Goal: Transaction & Acquisition: Purchase product/service

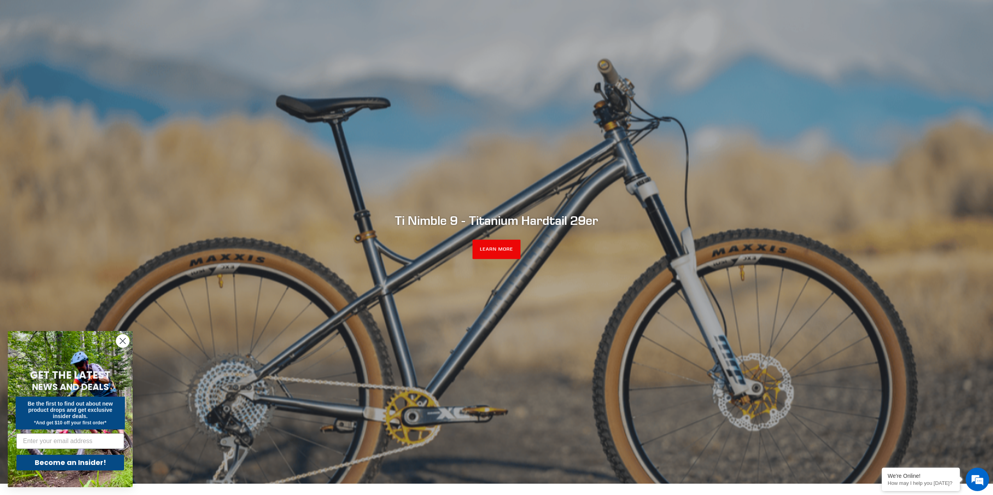
scroll to position [78, 0]
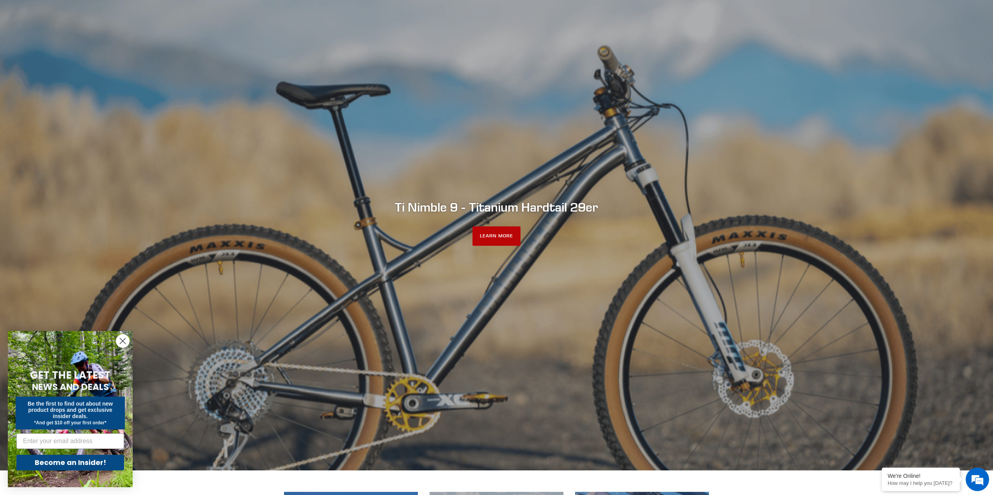
click at [486, 238] on link "LEARN MORE" at bounding box center [496, 236] width 48 height 20
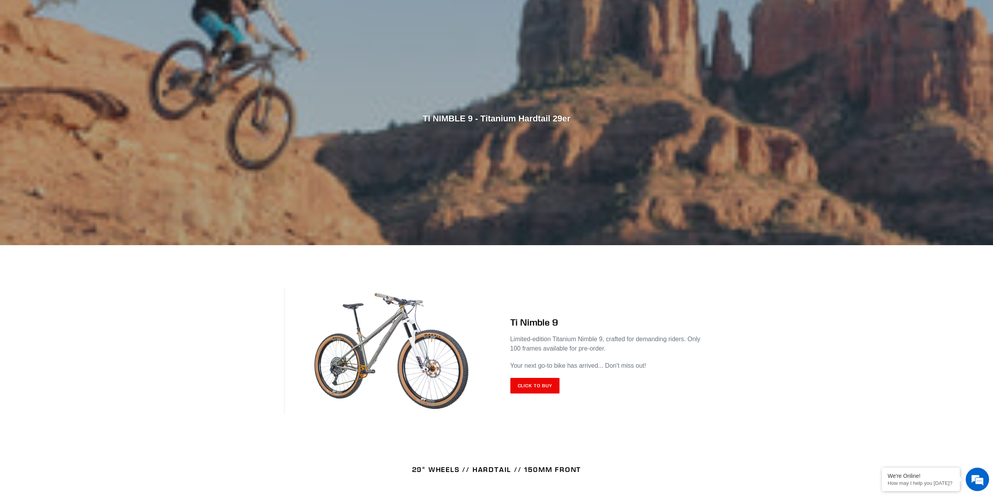
scroll to position [133, 0]
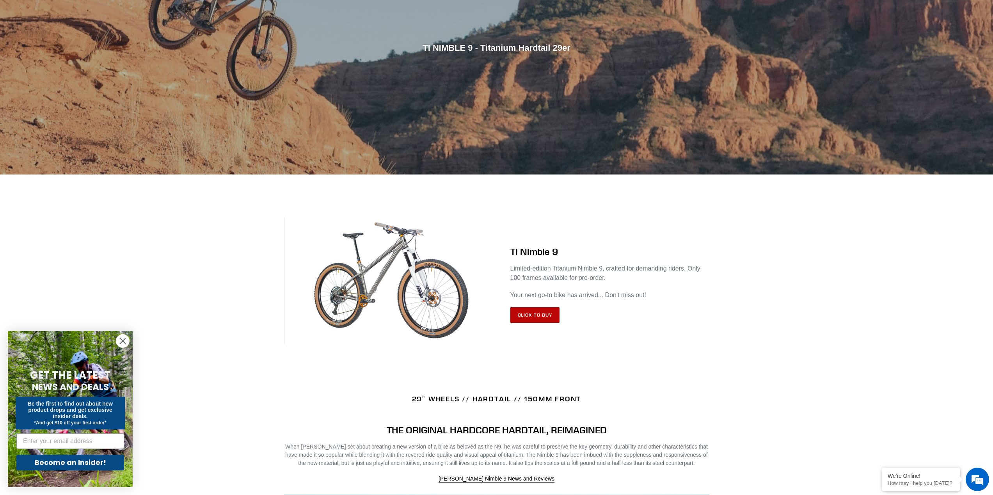
click at [554, 317] on link "Click to Buy" at bounding box center [535, 315] width 50 height 16
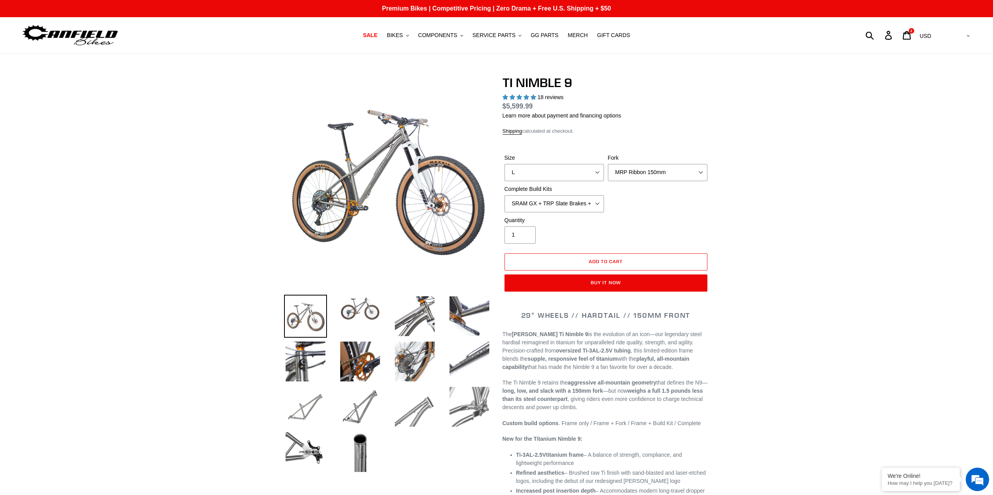
select select "highest-rating"
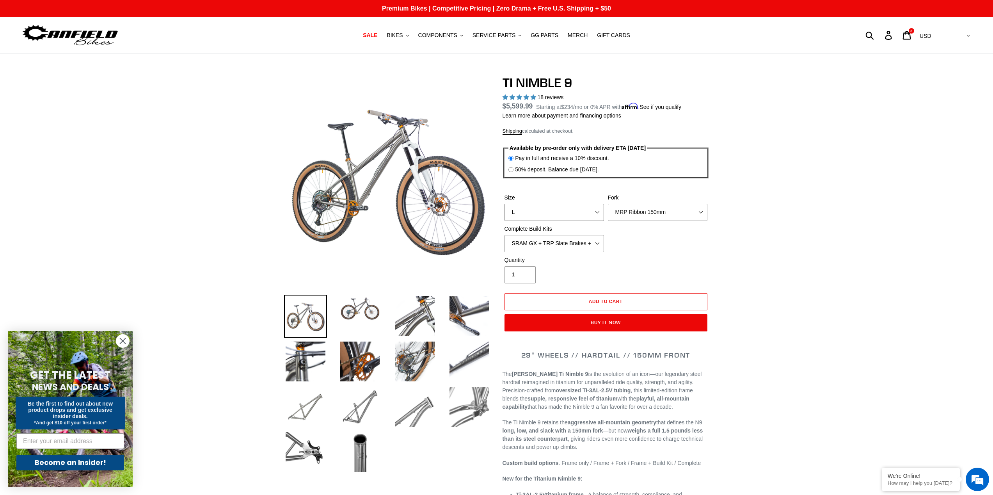
select select "M"
select select "Cane Creek Helm 150mm"
select select "SHIMANO XTR + HOPE Brakes + DT Swiss Carbon Wheels"
click at [371, 39] on link "SALE" at bounding box center [370, 35] width 22 height 11
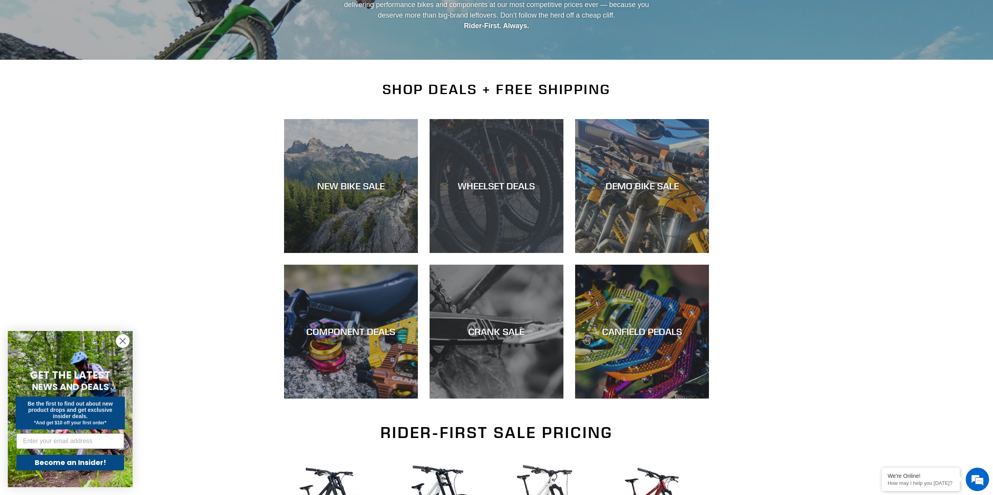
click at [497, 253] on div "WHEELSET DEALS" at bounding box center [497, 253] width 134 height 0
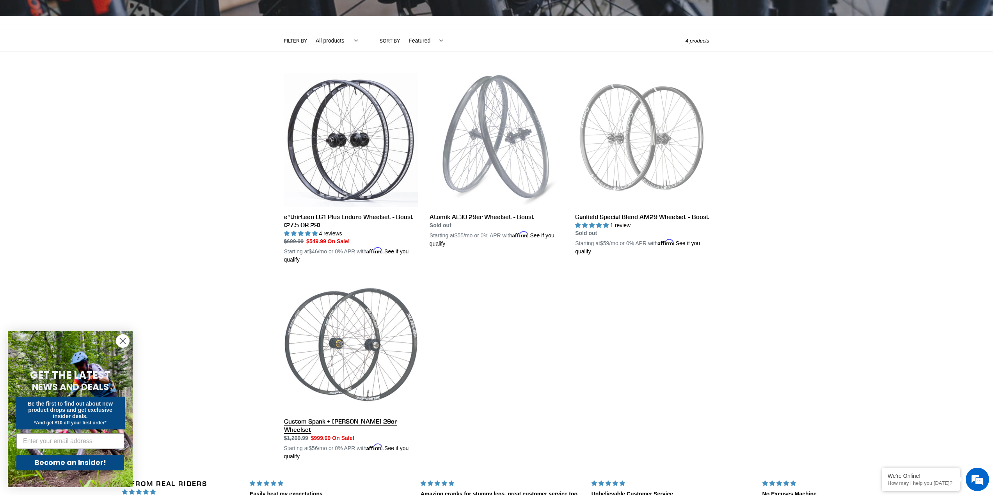
click at [366, 346] on link "Custom Spank + Hadley DH 29er Wheelset" at bounding box center [351, 368] width 134 height 183
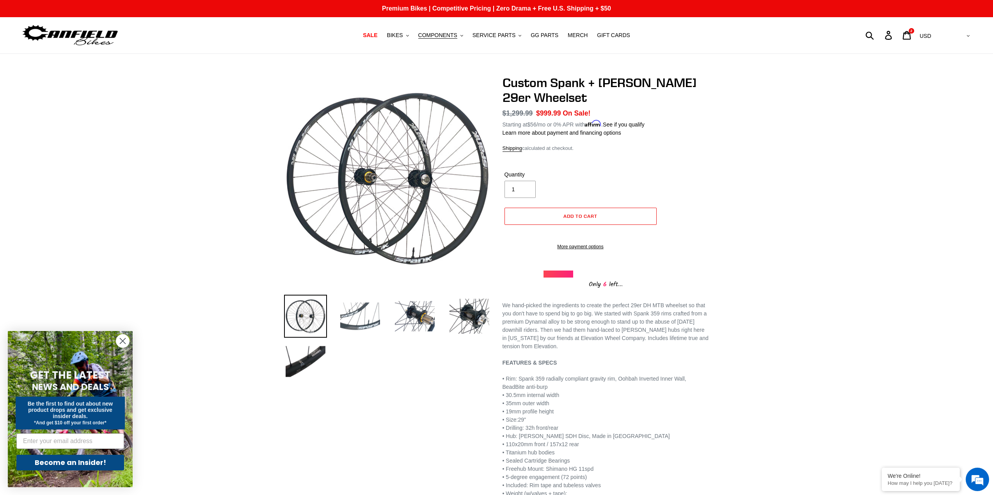
click at [359, 320] on img at bounding box center [360, 316] width 43 height 43
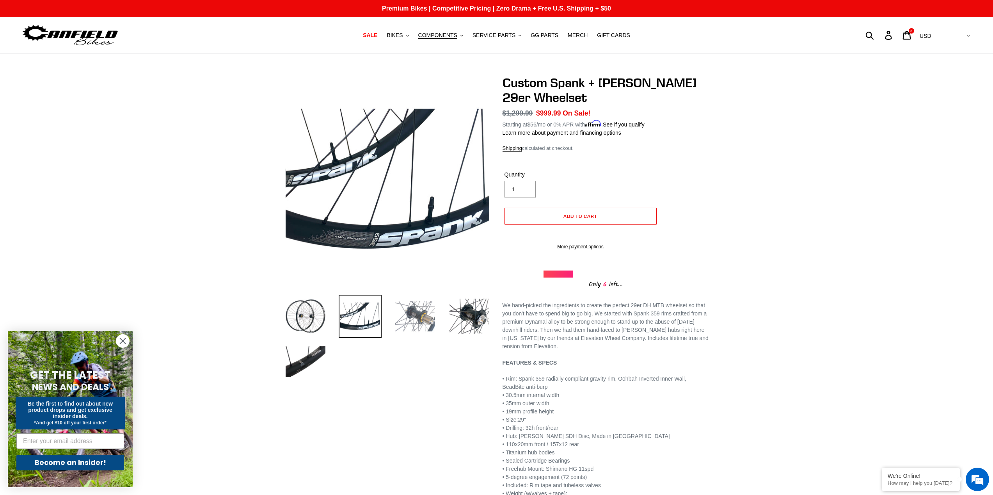
click at [425, 316] on img at bounding box center [414, 316] width 43 height 43
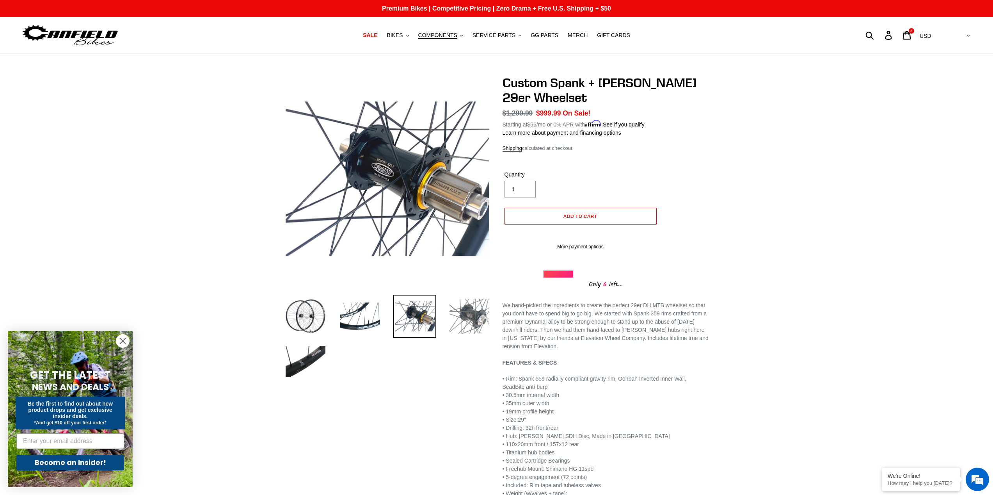
click at [474, 316] on img at bounding box center [469, 316] width 43 height 43
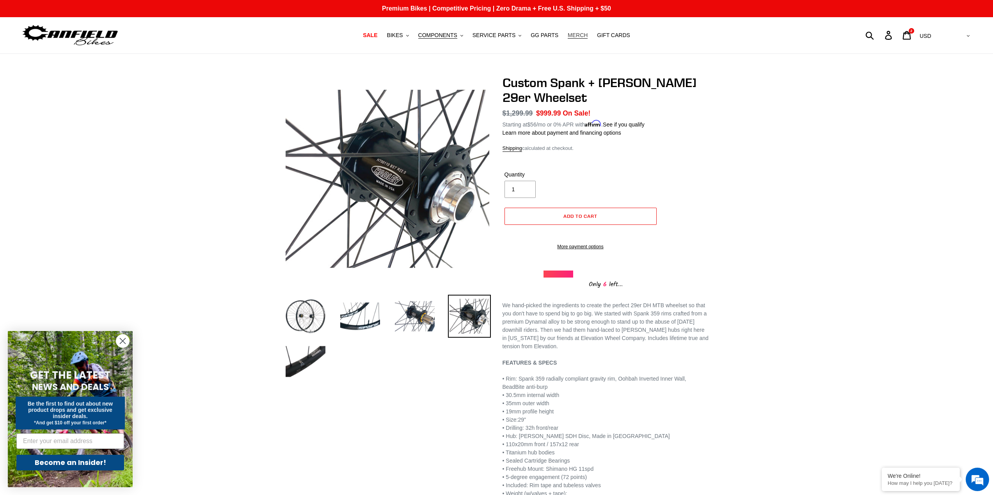
click at [577, 36] on span "MERCH" at bounding box center [578, 35] width 20 height 7
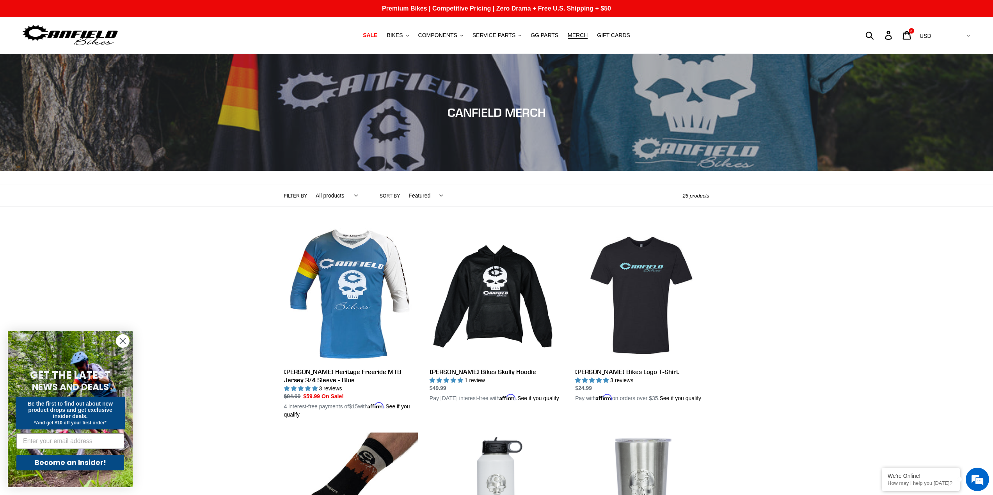
scroll to position [70, 0]
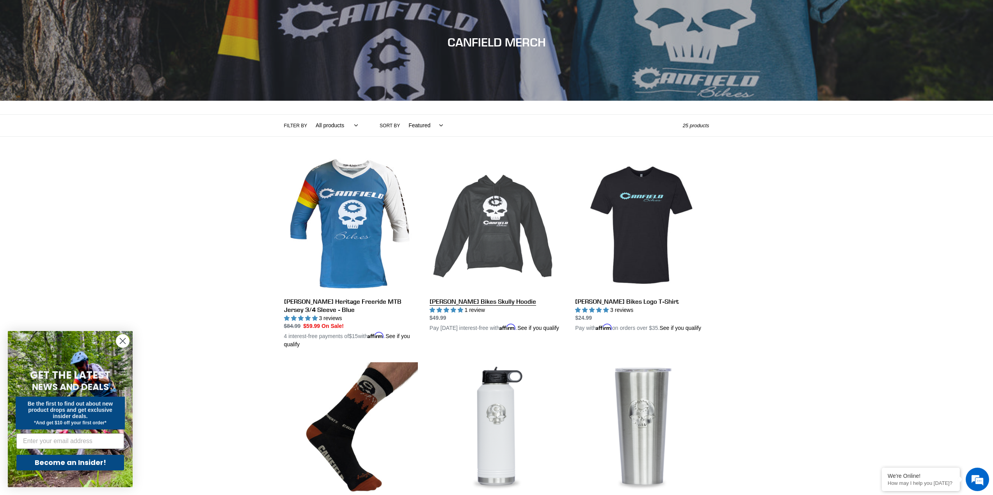
click at [505, 252] on link "[PERSON_NAME] Bikes Skully Hoodie" at bounding box center [497, 245] width 134 height 174
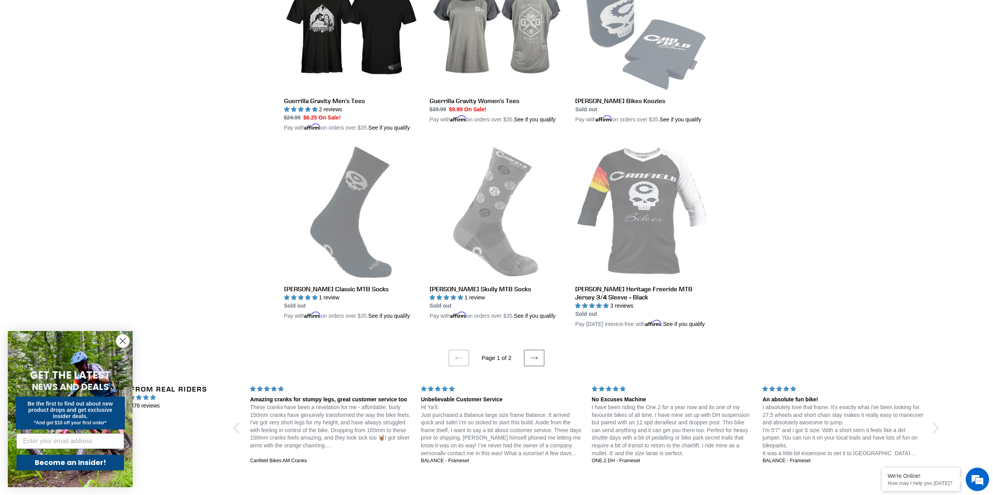
scroll to position [1517, 0]
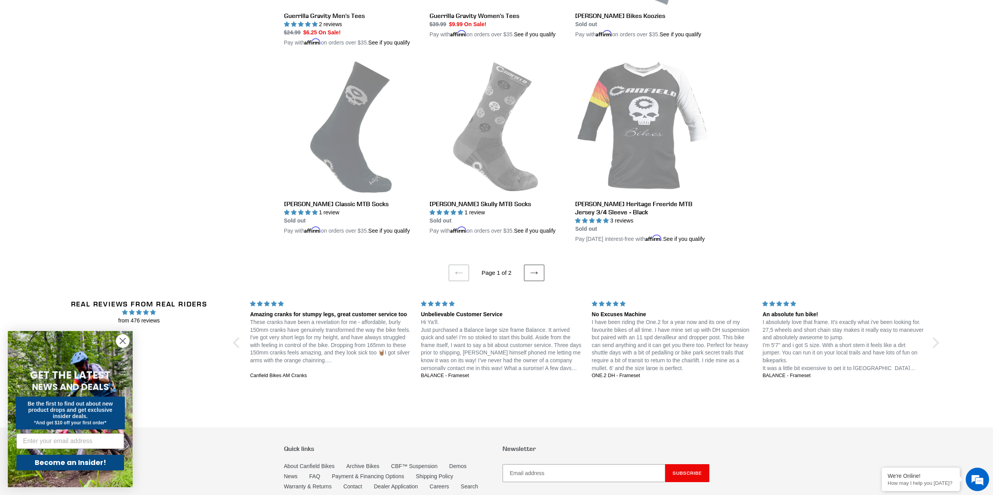
click at [531, 277] on icon at bounding box center [534, 273] width 8 height 8
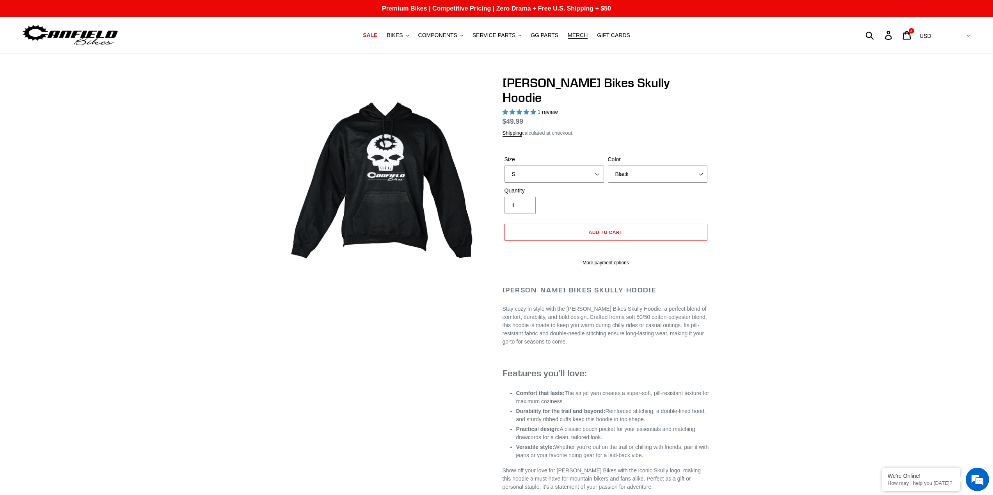
select select "highest-rating"
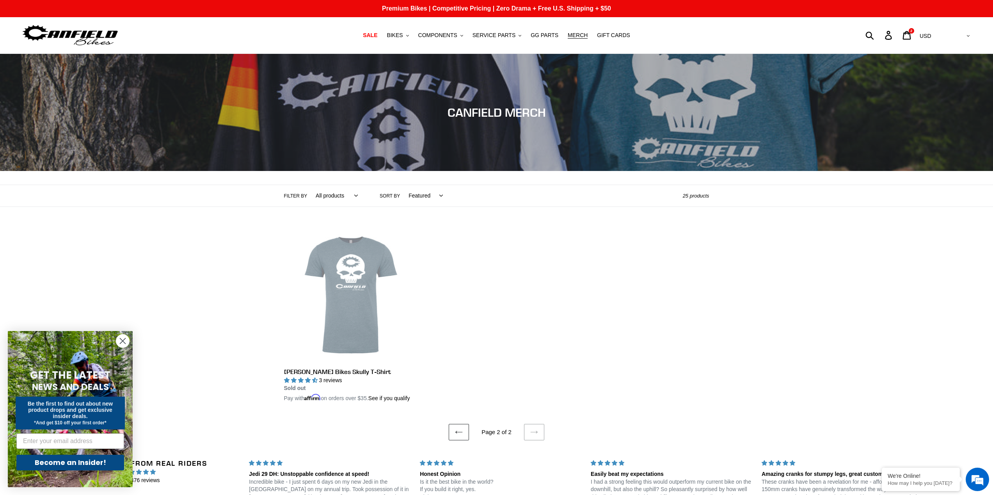
click at [461, 436] on icon at bounding box center [459, 432] width 8 height 8
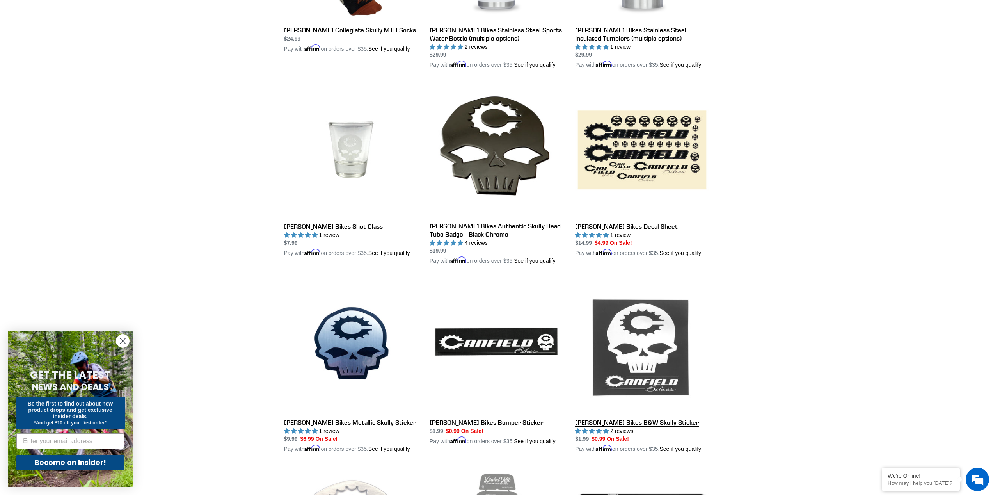
scroll to position [468, 0]
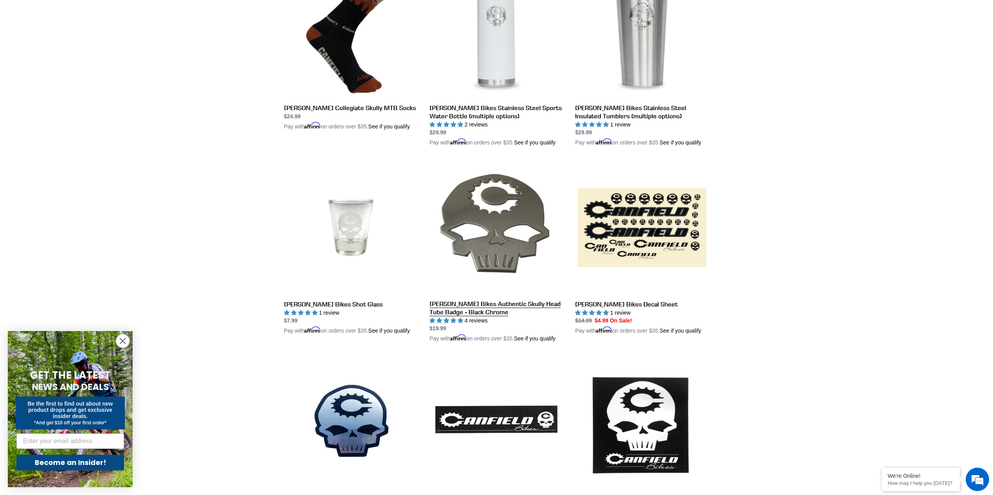
click at [490, 255] on link "Canfield Bikes Authentic Skully Head Tube Badge - Black Chrome" at bounding box center [497, 251] width 134 height 182
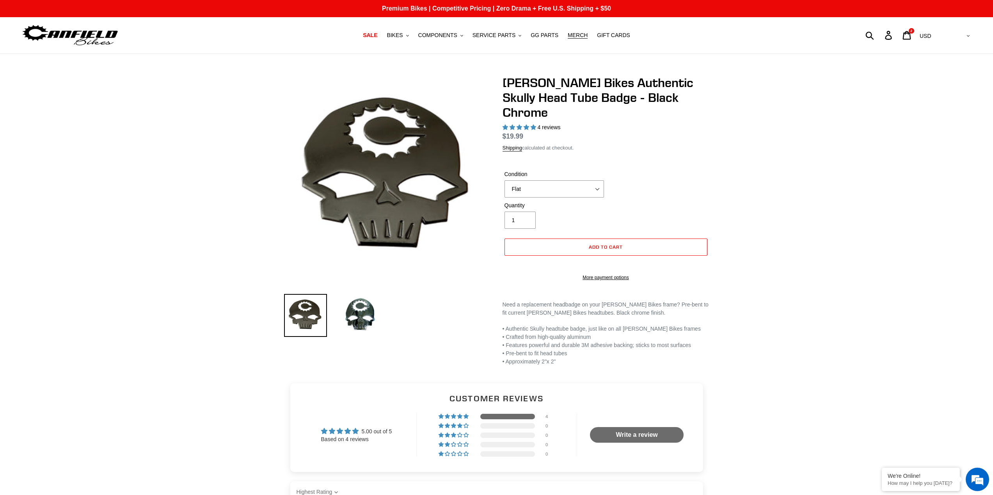
select select "highest-rating"
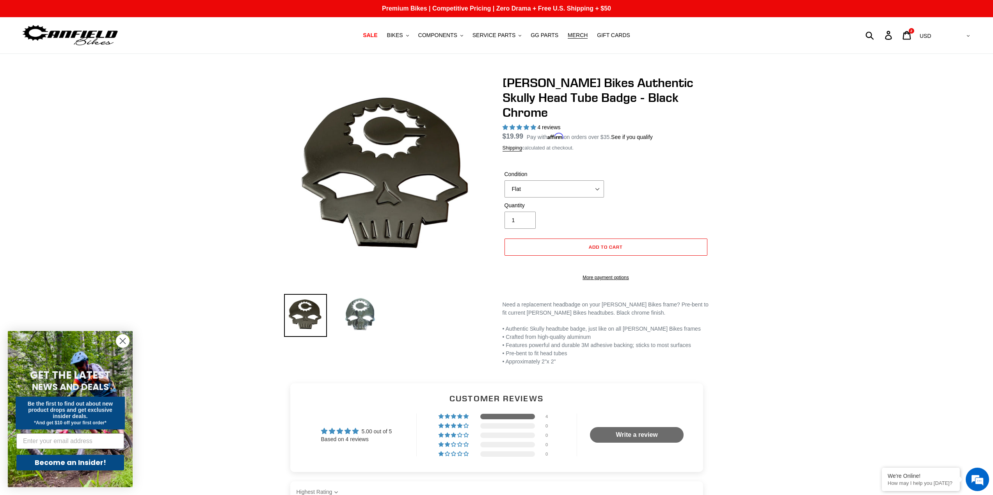
click at [363, 313] on img at bounding box center [360, 315] width 43 height 43
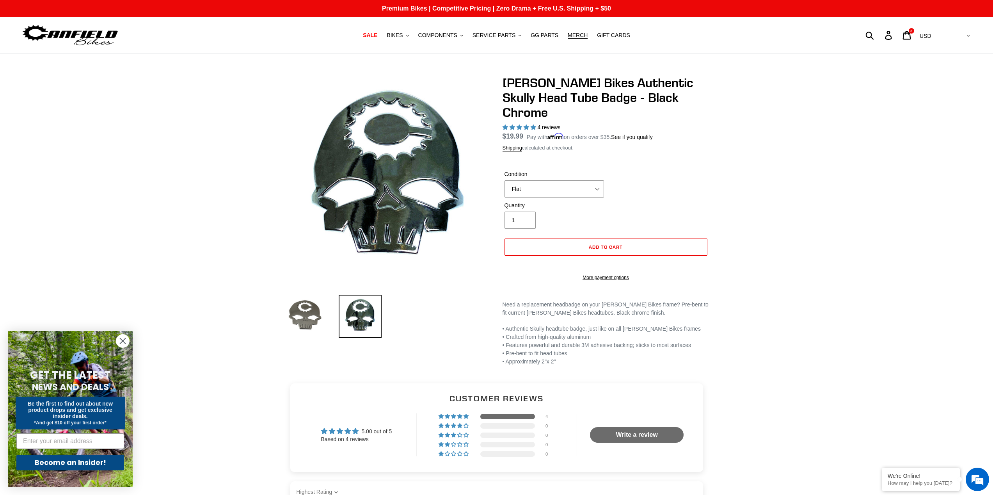
click at [308, 310] on img at bounding box center [305, 316] width 43 height 43
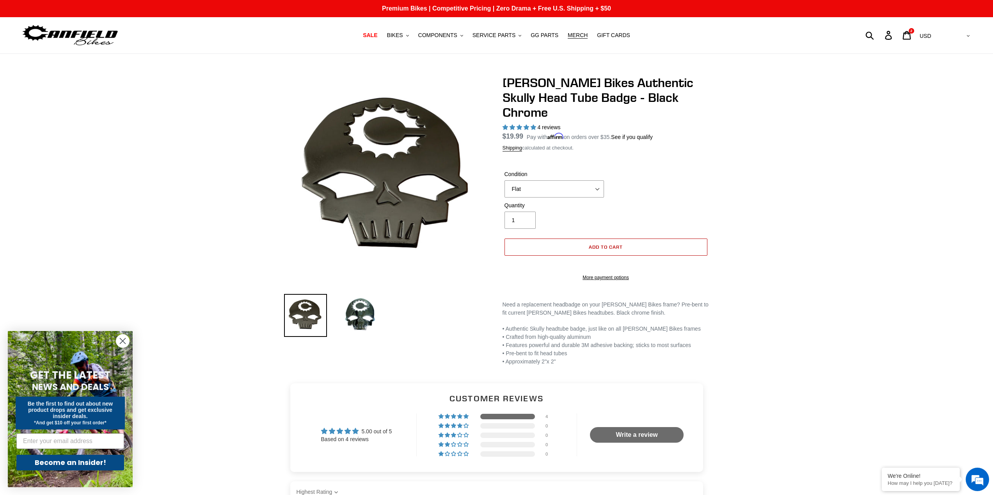
click at [610, 244] on span "Add to cart" at bounding box center [606, 247] width 34 height 6
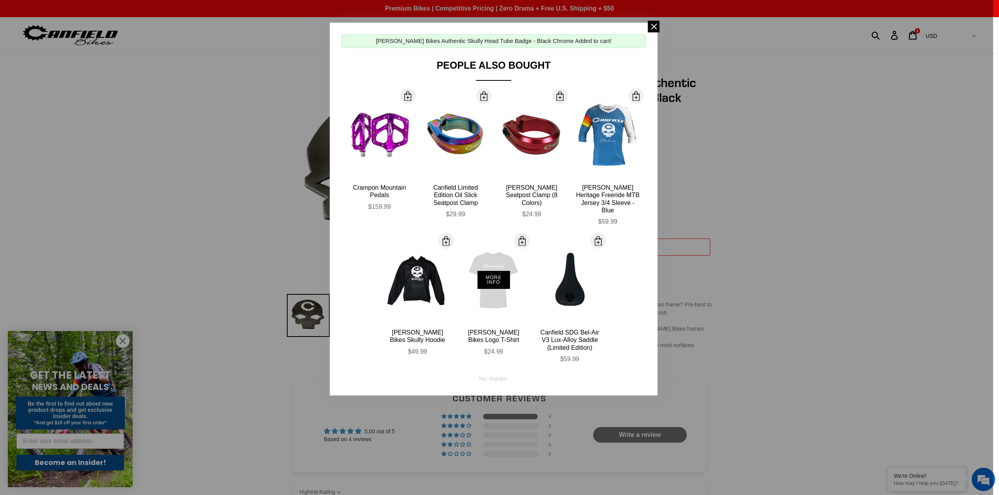
click at [490, 291] on div "More Info" at bounding box center [494, 280] width 64 height 86
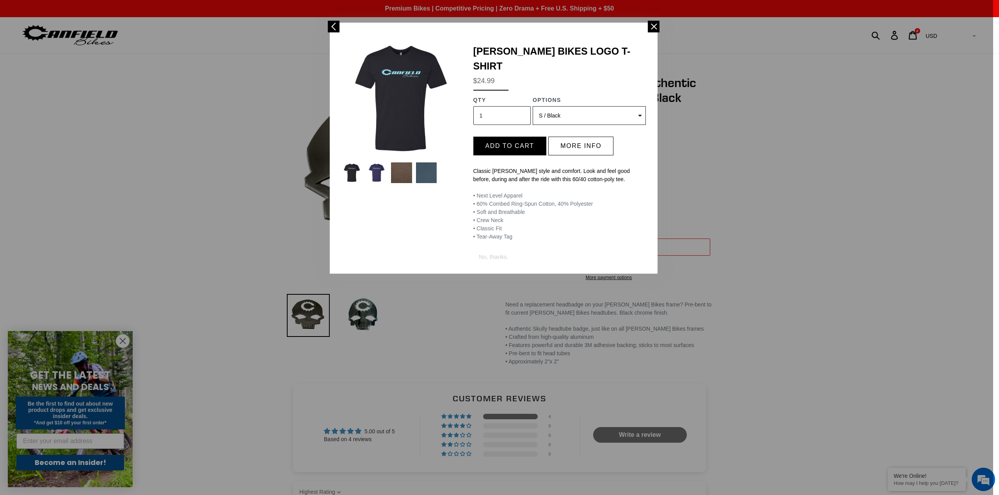
select select "50999593140516"
click at [522, 137] on button "Add to cart" at bounding box center [509, 146] width 73 height 19
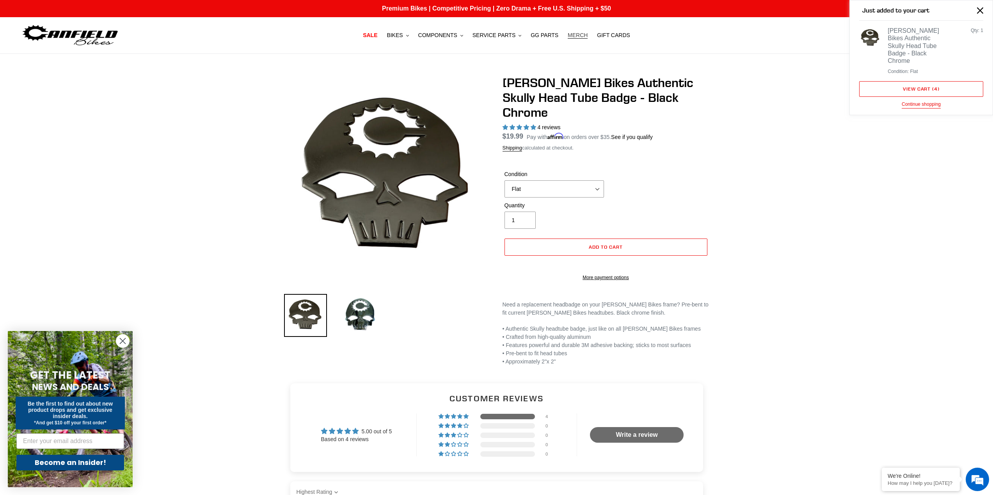
click at [579, 36] on span "MERCH" at bounding box center [578, 35] width 20 height 7
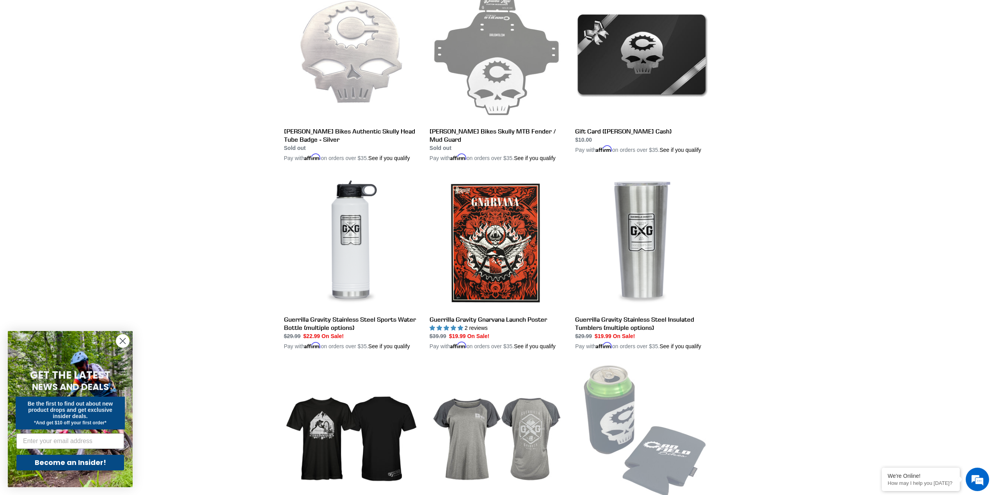
scroll to position [1215, 0]
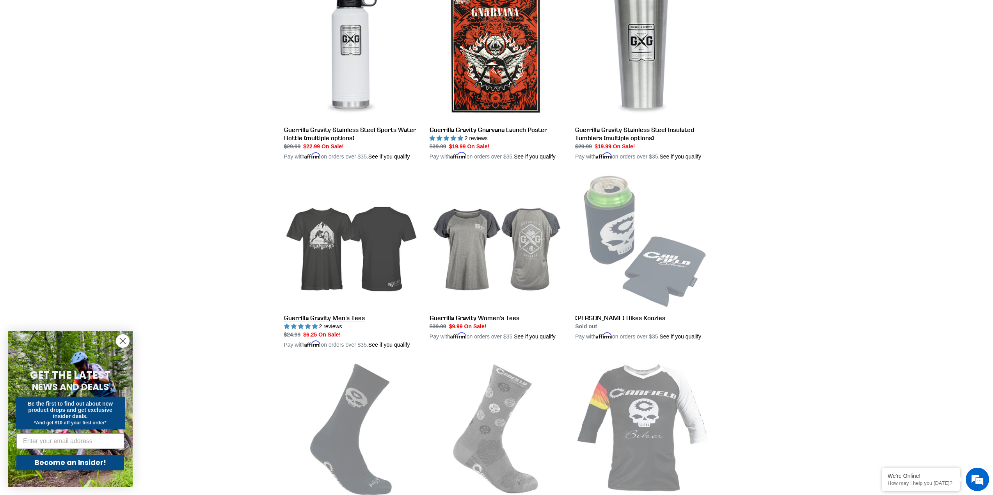
click at [339, 276] on link "Guerrilla Gravity Men's Tees" at bounding box center [351, 261] width 134 height 174
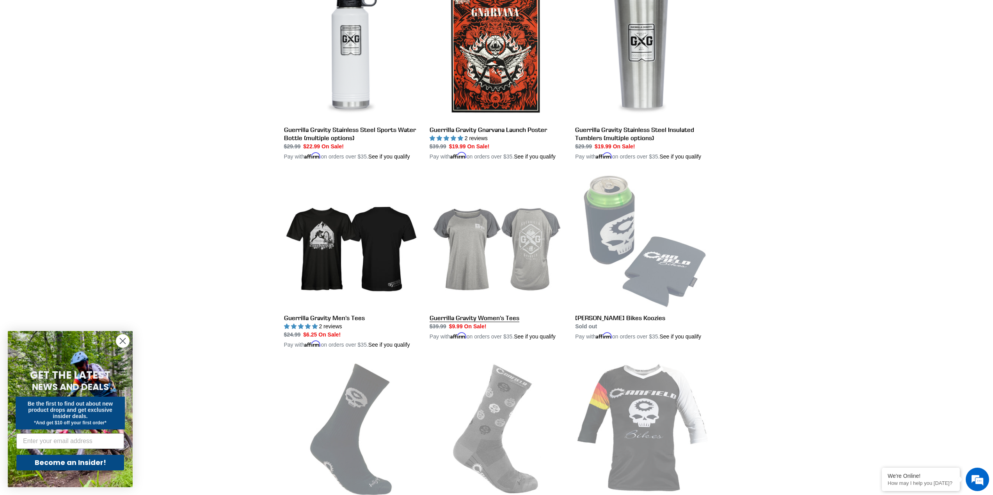
click at [483, 284] on link "Guerrilla Gravity Women's Tees" at bounding box center [497, 257] width 134 height 166
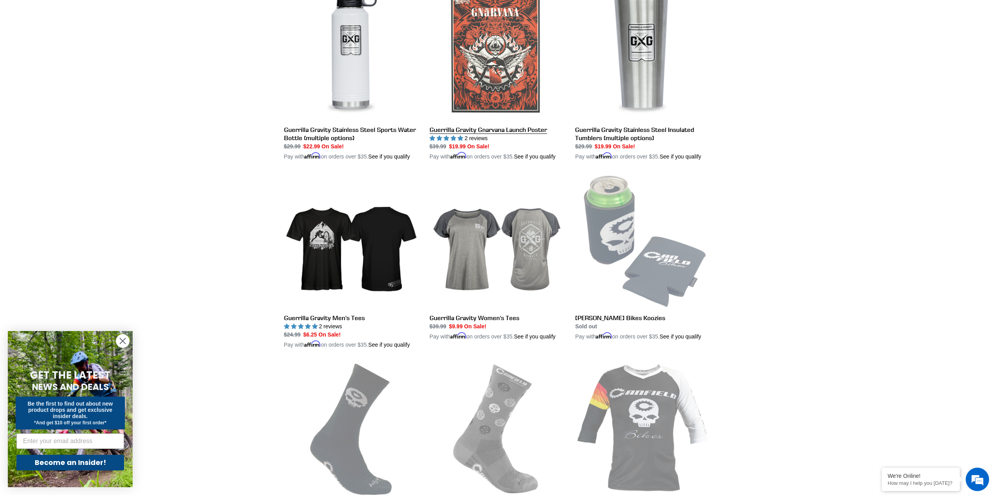
click at [495, 74] on link "Guerrilla Gravity Gnarvana Launch Poster" at bounding box center [497, 73] width 134 height 174
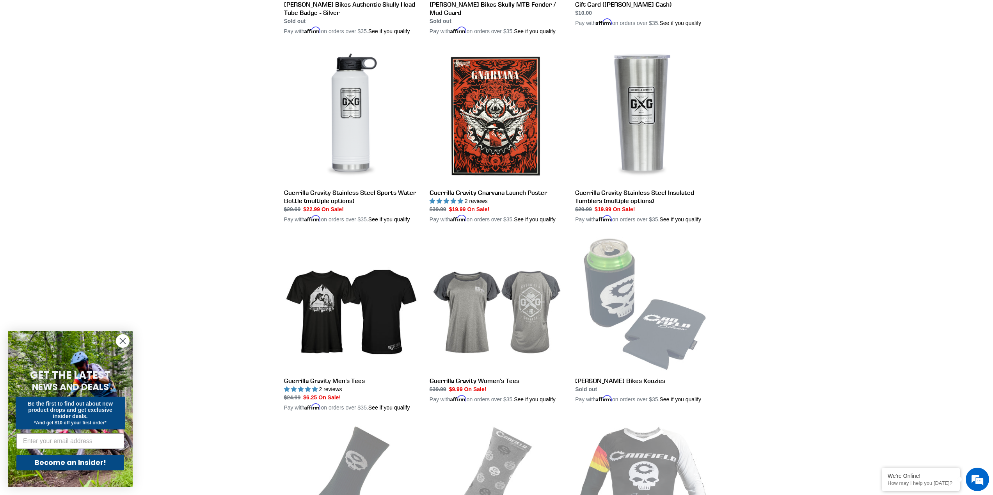
scroll to position [1111, 0]
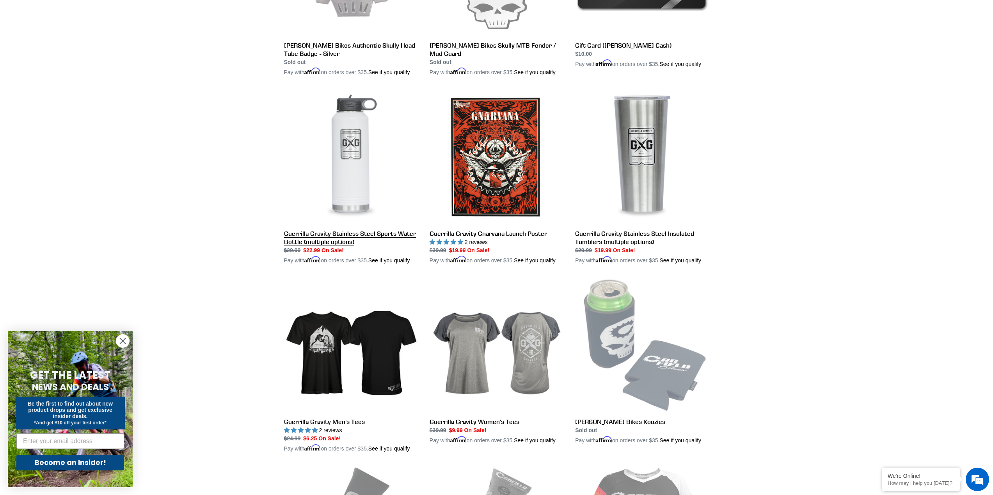
click at [341, 204] on link "Guerrilla Gravity Stainless Steel Sports Water Bottle (multiple options)" at bounding box center [351, 177] width 134 height 174
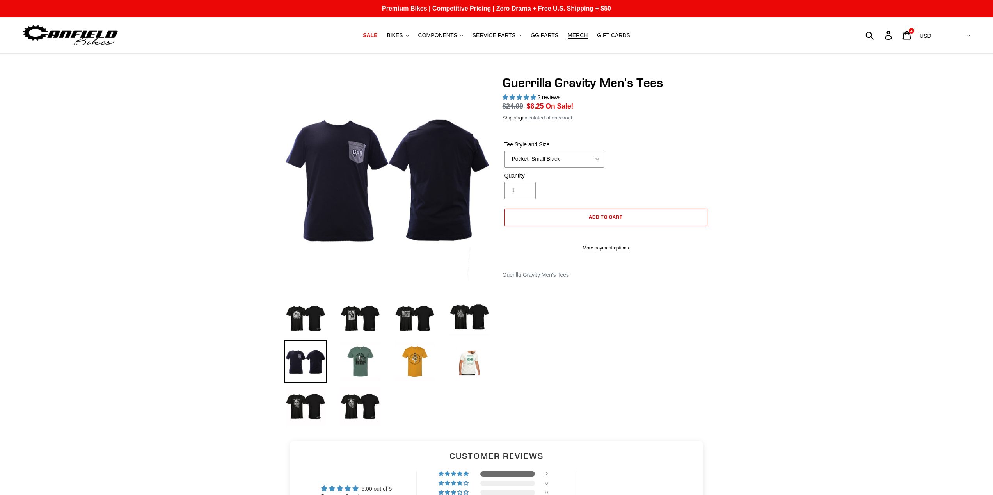
select select "highest-rating"
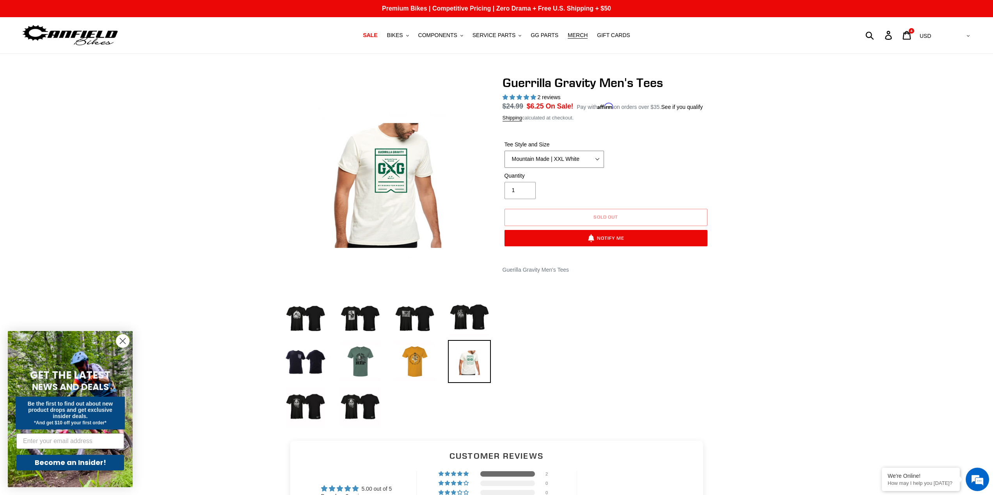
select select "Reach Gnarvana | XXL Gold"
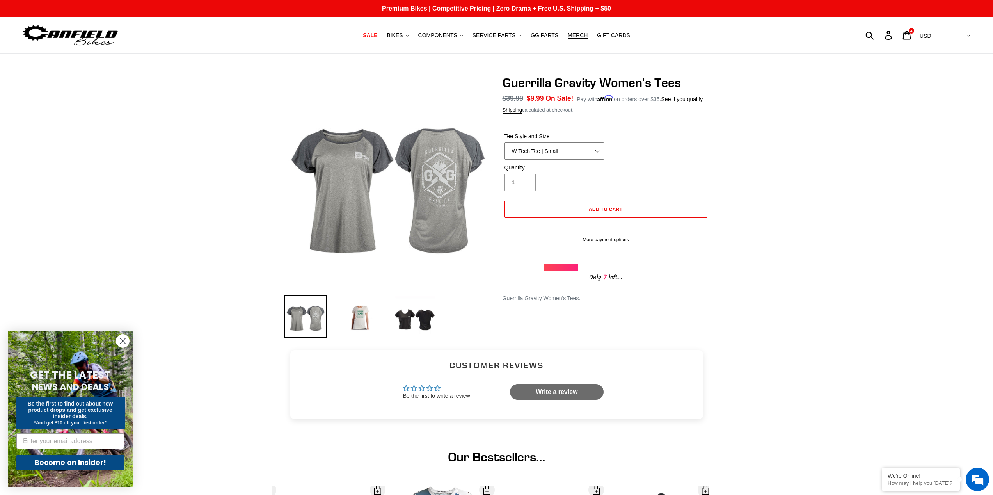
select select "W Mountain Made | XXL White"
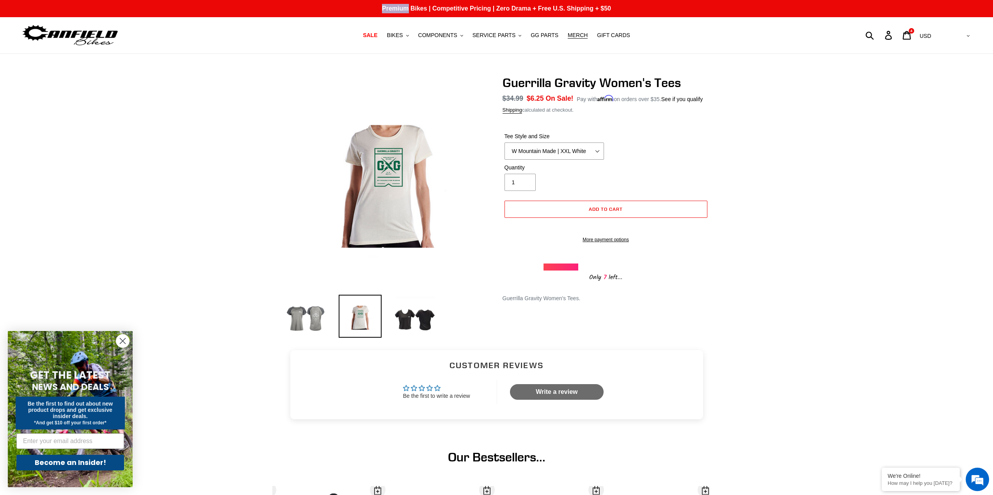
click at [67, 0] on html "Guerrilla Gravity Women's Tees. GG Bikes girls shirt. – Canfield Bikes Skip to …" at bounding box center [496, 417] width 993 height 834
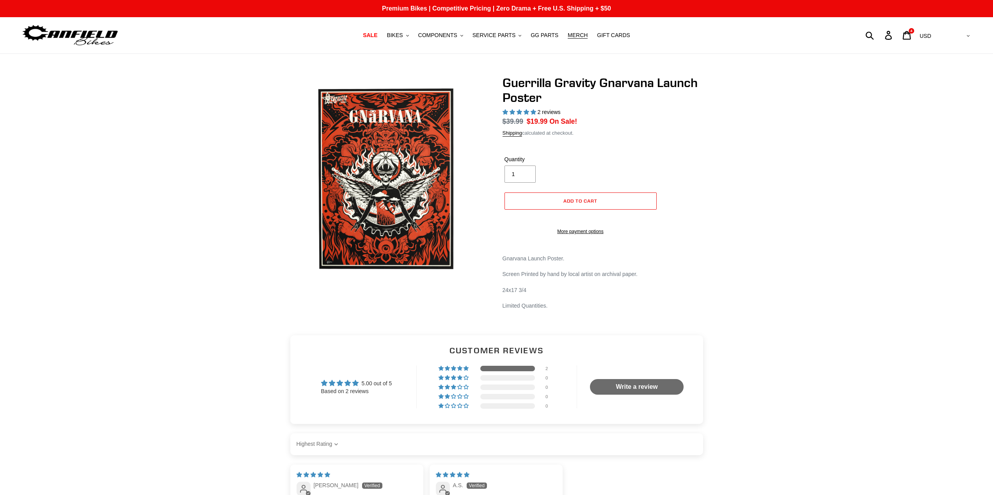
select select "highest-rating"
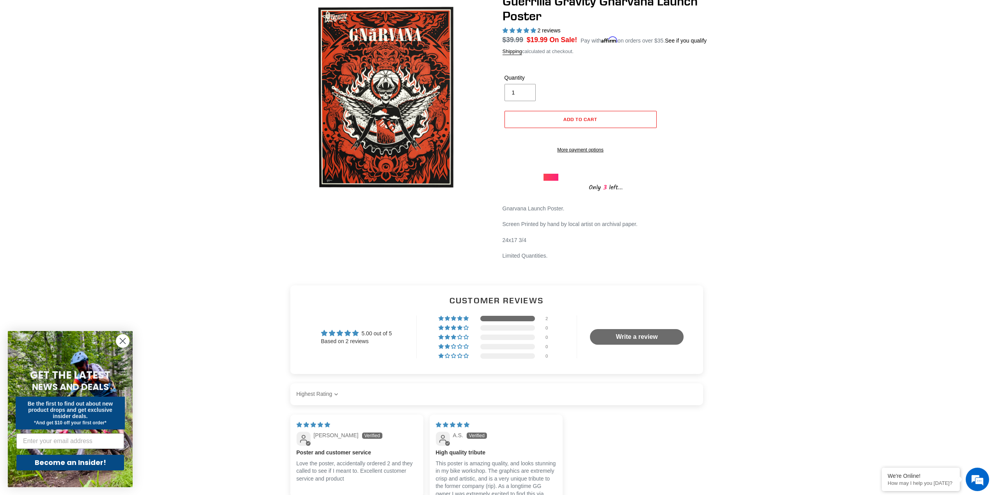
scroll to position [282, 0]
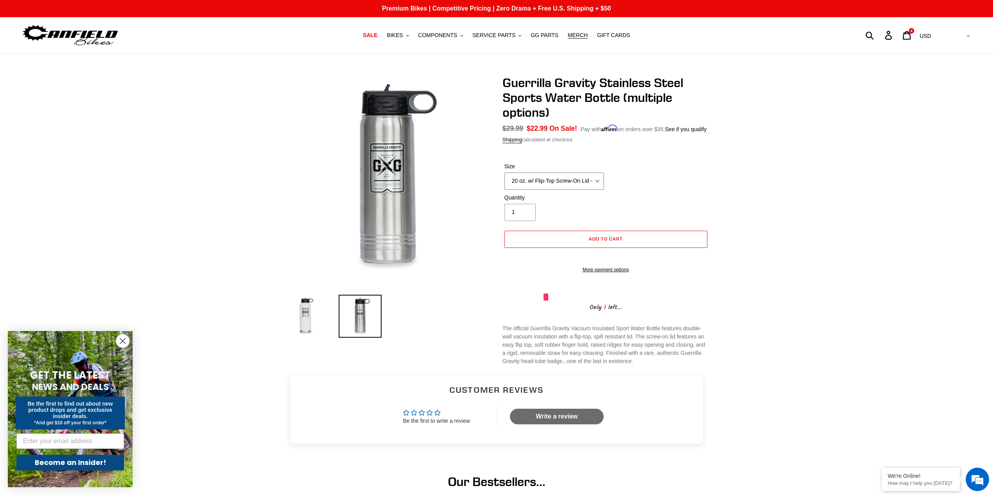
select select "40 oz. w/ Flip-Top Screw-On Lid - White"
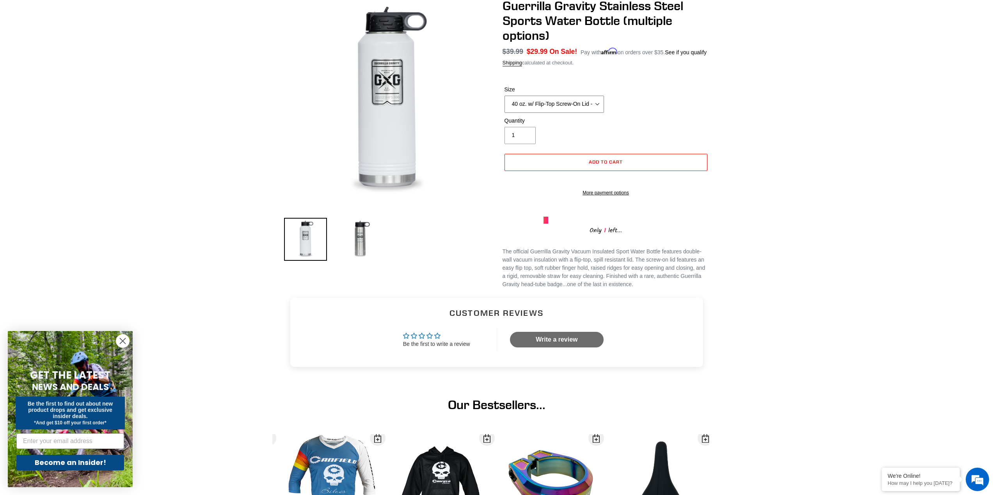
scroll to position [46, 0]
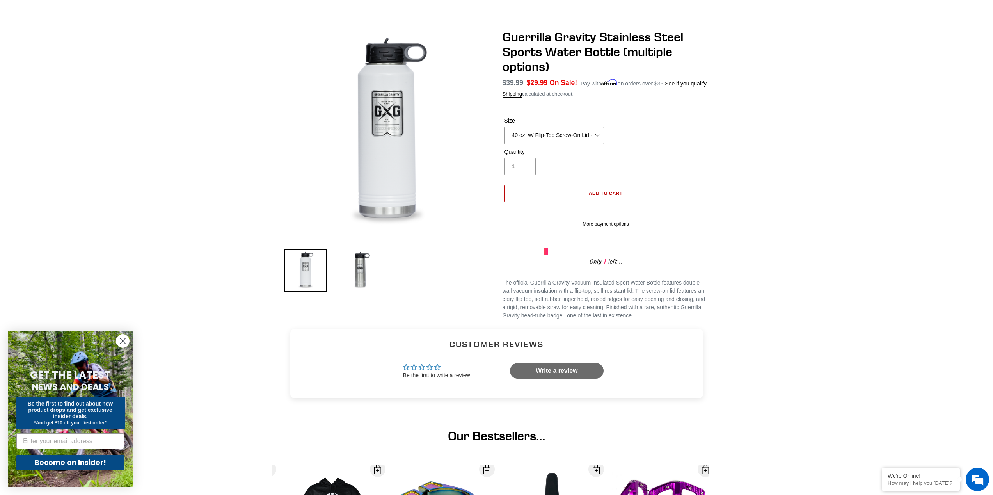
click at [572, 202] on button "Add to cart" at bounding box center [605, 193] width 203 height 17
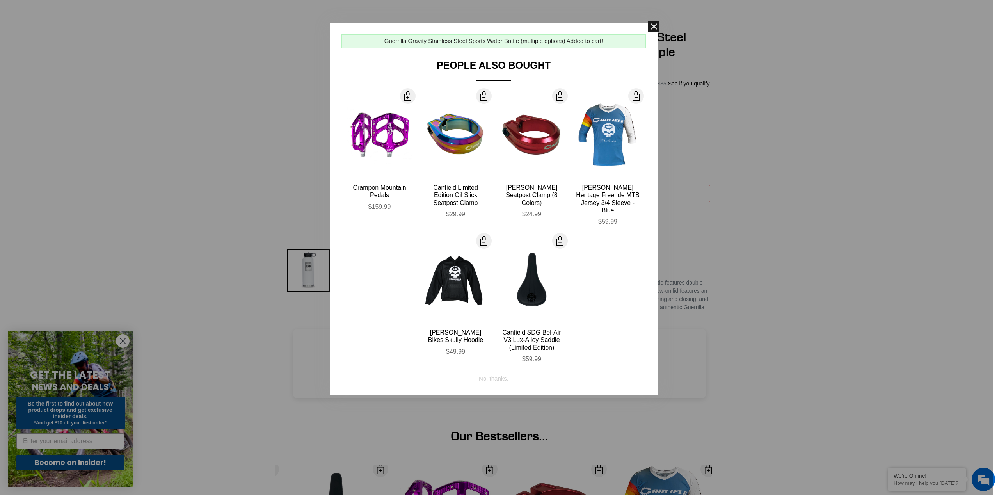
click at [655, 25] on span at bounding box center [654, 27] width 12 height 12
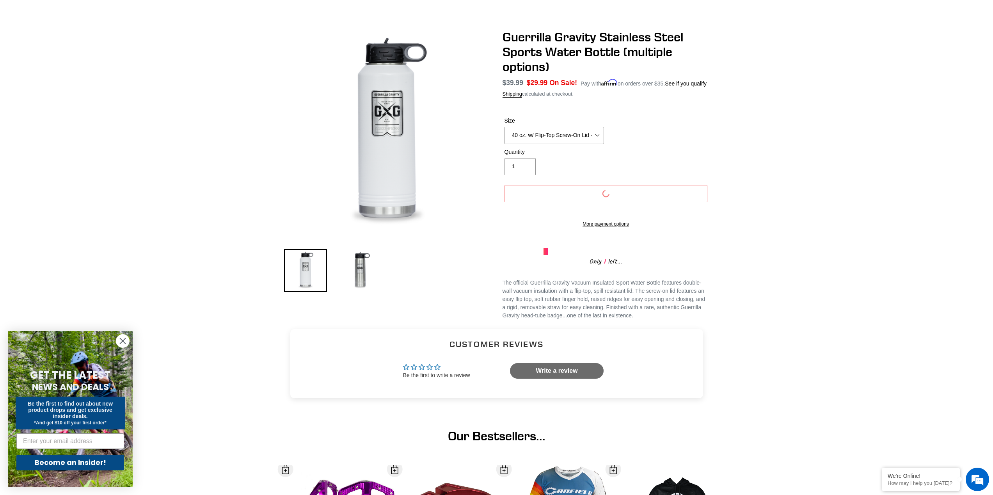
scroll to position [0, 0]
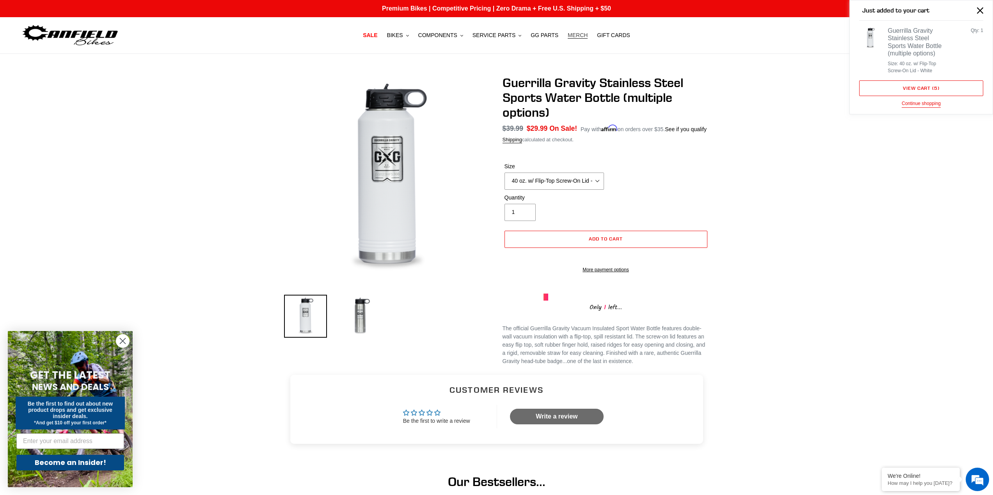
click at [573, 34] on span "MERCH" at bounding box center [578, 35] width 20 height 7
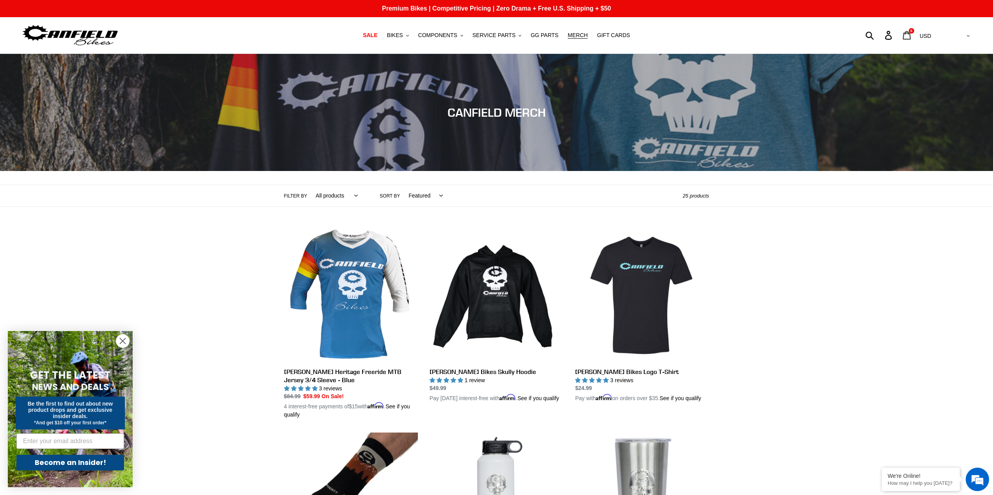
click at [911, 36] on icon at bounding box center [907, 35] width 8 height 9
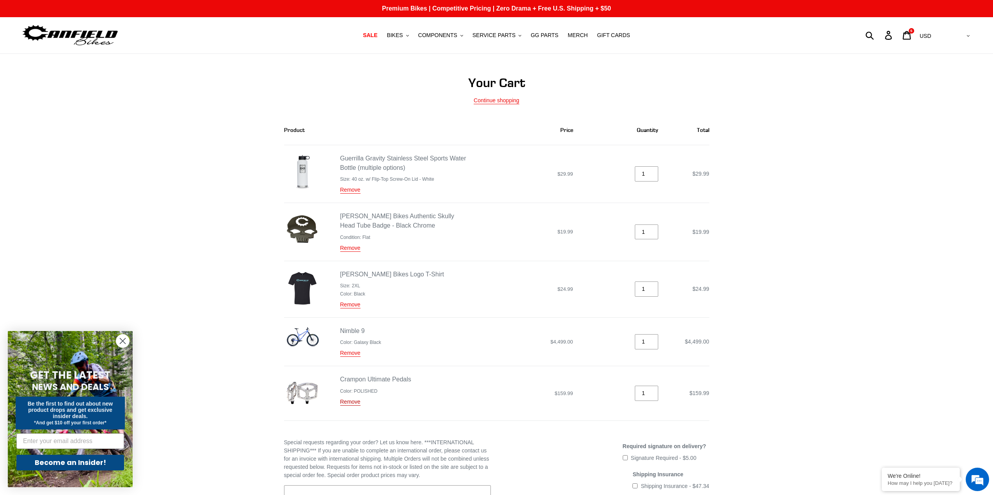
click at [352, 401] on link "Remove" at bounding box center [350, 401] width 20 height 7
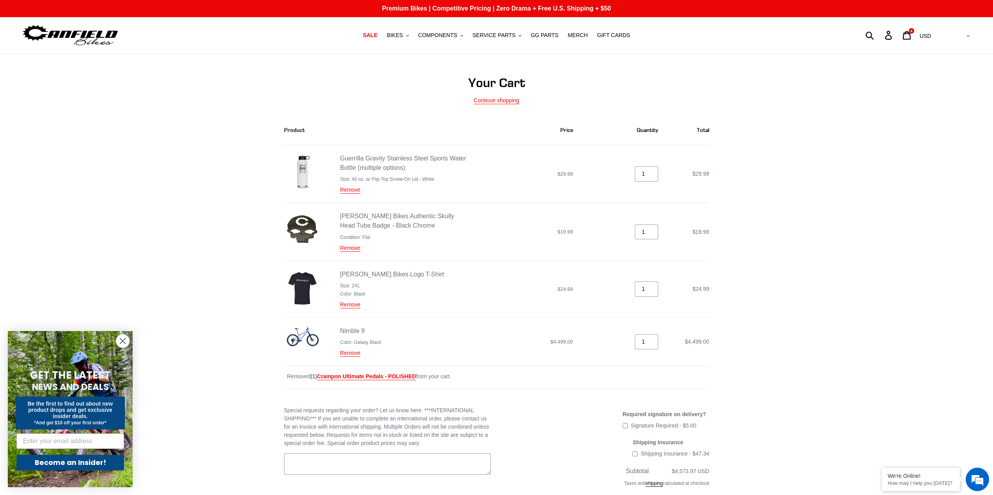
click at [305, 333] on img at bounding box center [302, 336] width 37 height 21
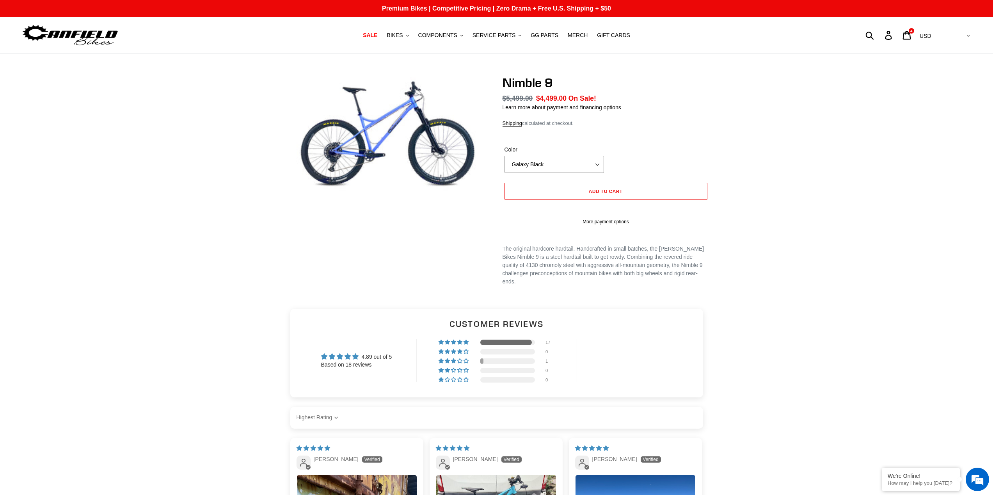
select select "highest-rating"
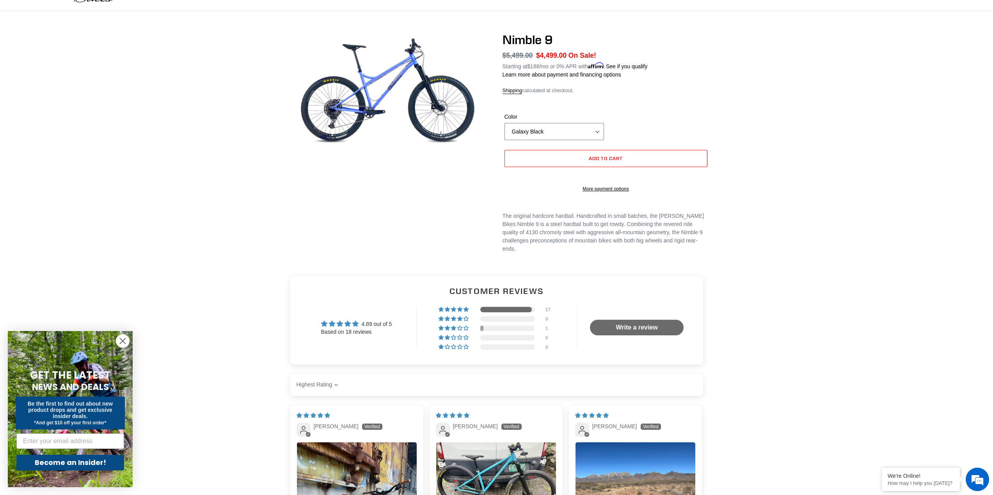
scroll to position [33, 0]
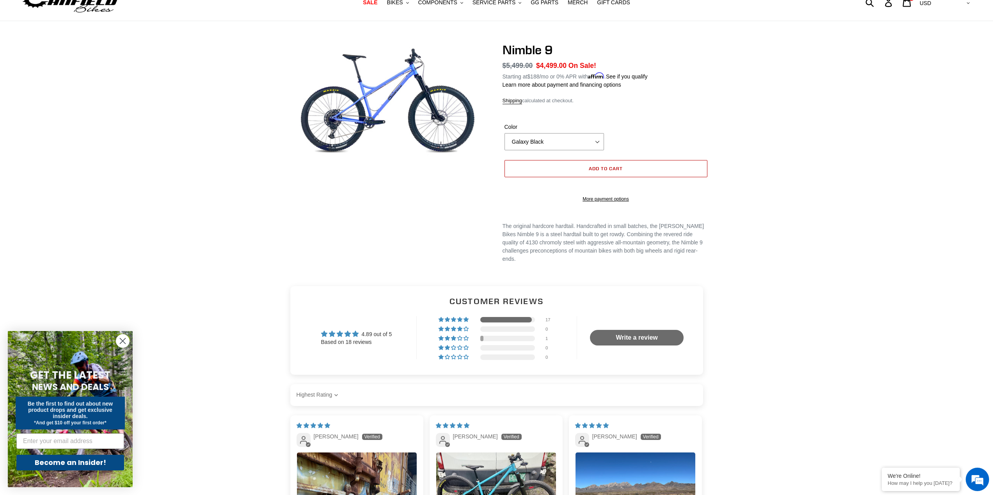
click at [613, 169] on span "Add to cart" at bounding box center [606, 168] width 34 height 6
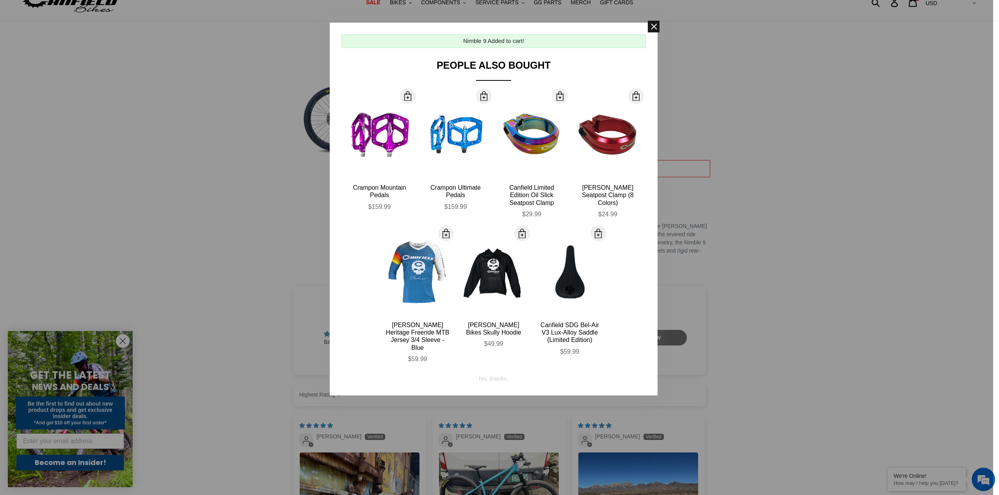
click at [652, 26] on span at bounding box center [654, 27] width 12 height 12
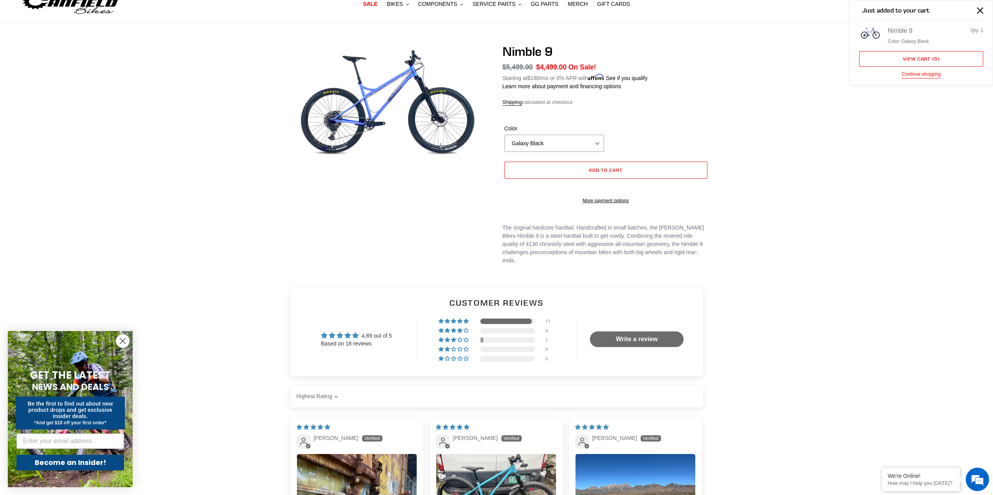
scroll to position [0, 0]
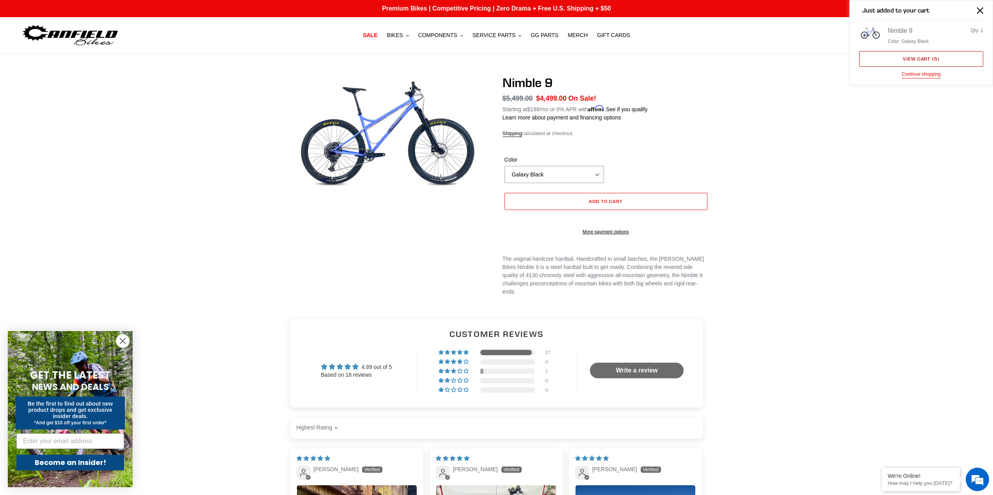
click at [912, 58] on link "View cart ( 5 )" at bounding box center [921, 59] width 124 height 16
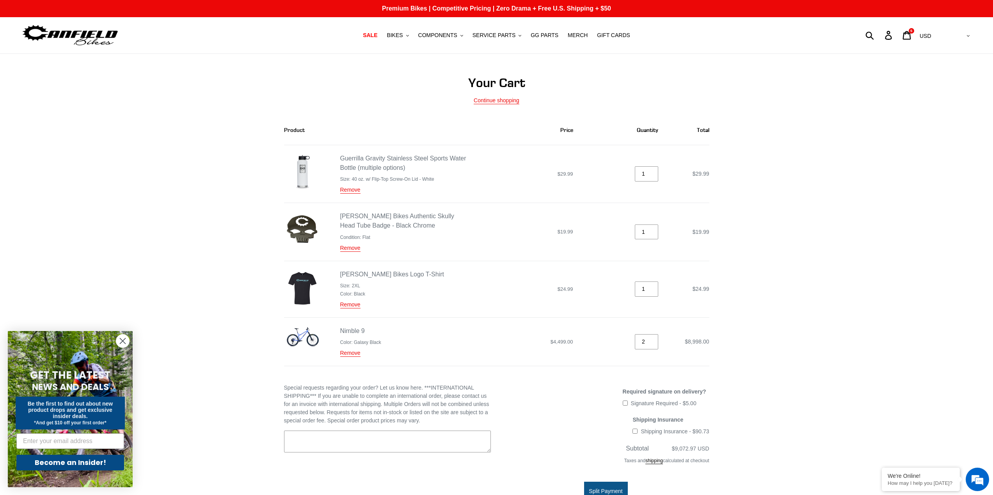
type input "1"
click at [652, 341] on input "1" at bounding box center [646, 341] width 23 height 15
click at [510, 365] on form "Product Price Quantity Total Guerrilla Gravity Stainless Steel Sports Water Bot…" at bounding box center [496, 340] width 425 height 451
click at [355, 350] on link "Remove" at bounding box center [350, 353] width 20 height 7
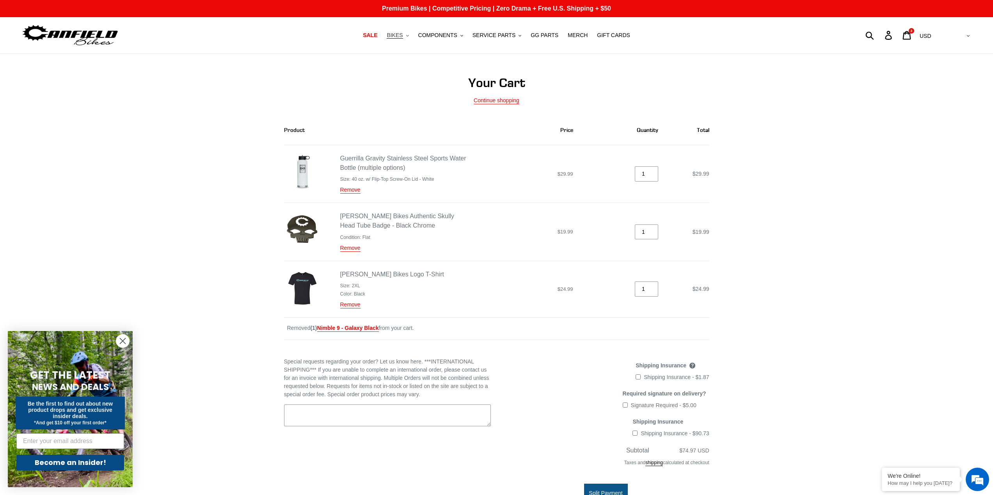
click at [395, 33] on span "BIKES" at bounding box center [395, 35] width 16 height 7
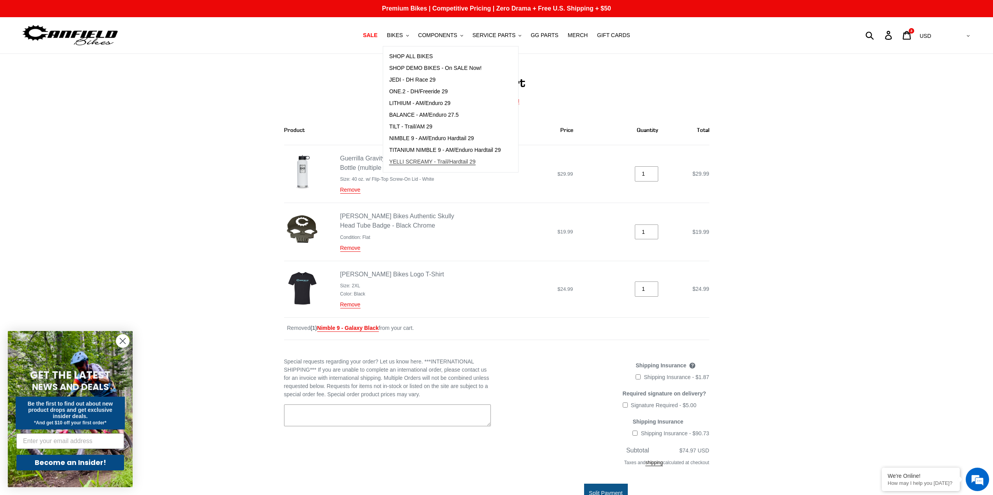
click at [420, 160] on span "YELLI SCREAMY - Trail/Hardtail 29" at bounding box center [432, 161] width 87 height 7
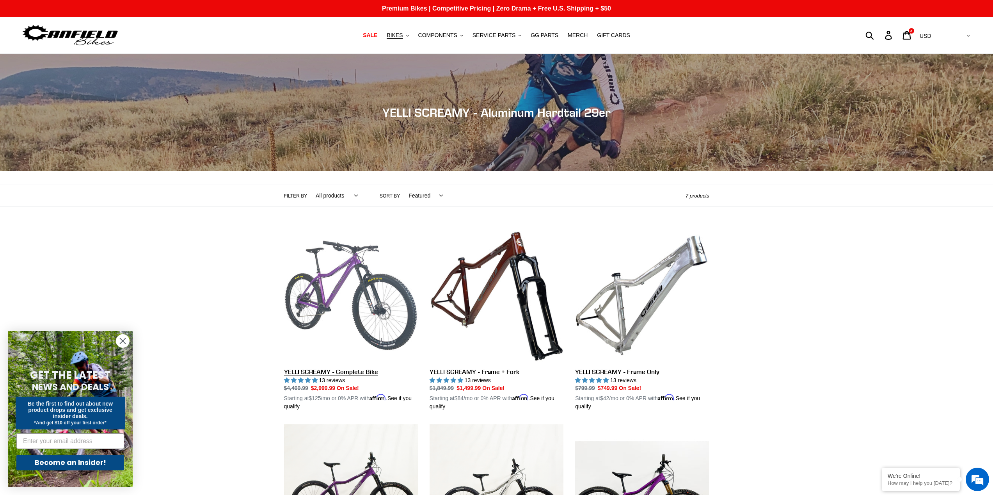
click at [320, 278] on link "YELLI SCREAMY - Complete Bike" at bounding box center [351, 319] width 134 height 183
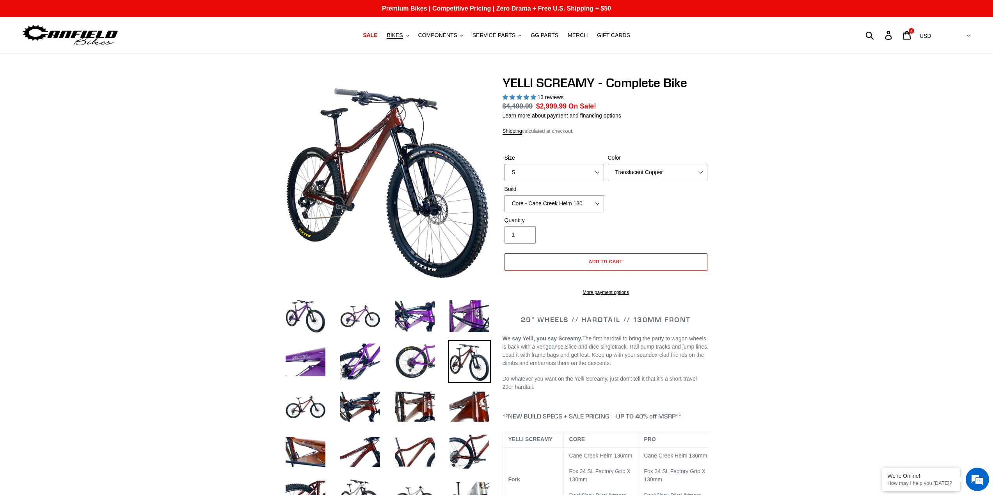
select select "highest-rating"
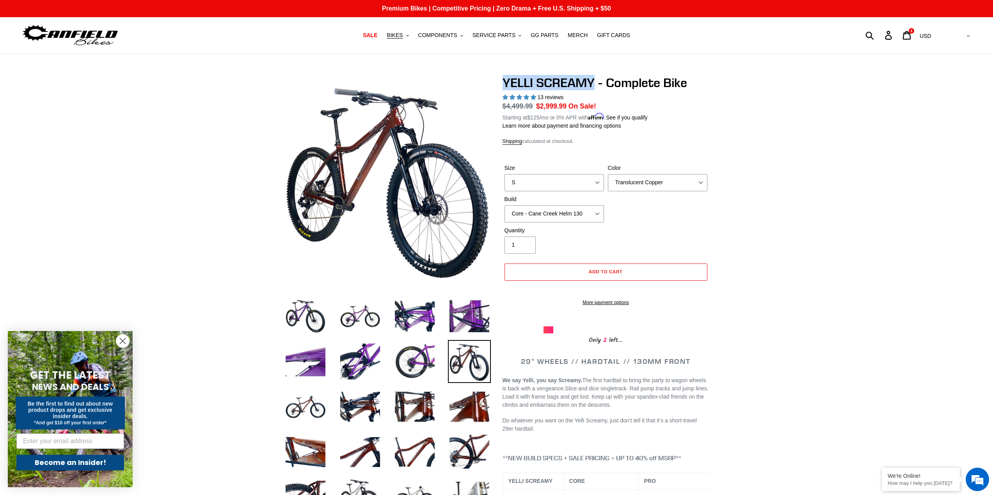
drag, startPoint x: 504, startPoint y: 82, endPoint x: 596, endPoint y: 85, distance: 91.7
click at [596, 85] on h1 "YELLI SCREAMY - Complete Bike" at bounding box center [606, 82] width 207 height 15
copy h1 "YELLI SCREAMY"
click at [914, 33] on div "3 items" at bounding box center [911, 30] width 5 height 5
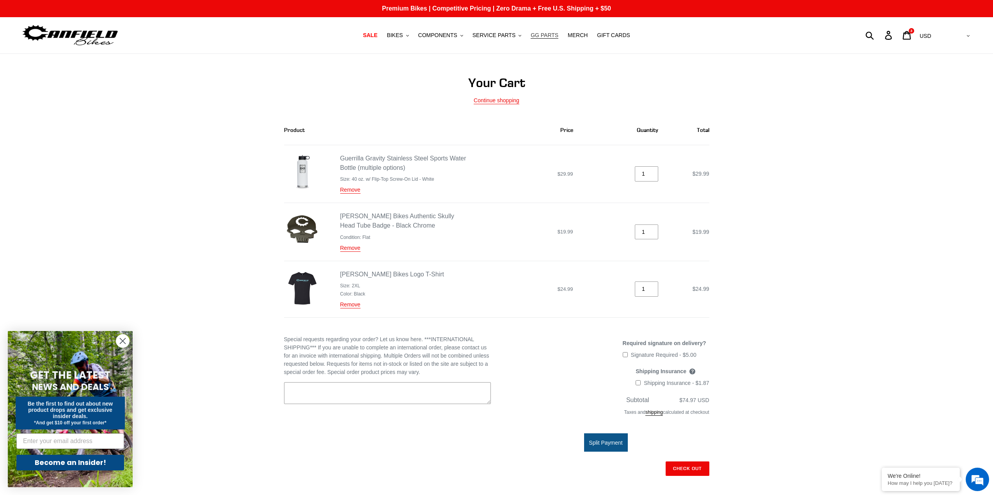
click at [542, 35] on span "GG PARTS" at bounding box center [545, 35] width 28 height 7
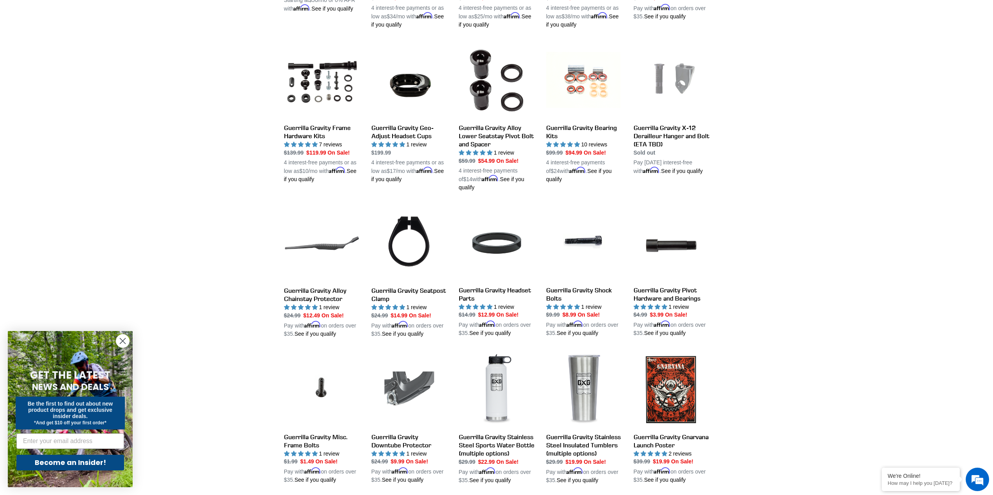
scroll to position [188, 0]
